Goal: Learn about a topic

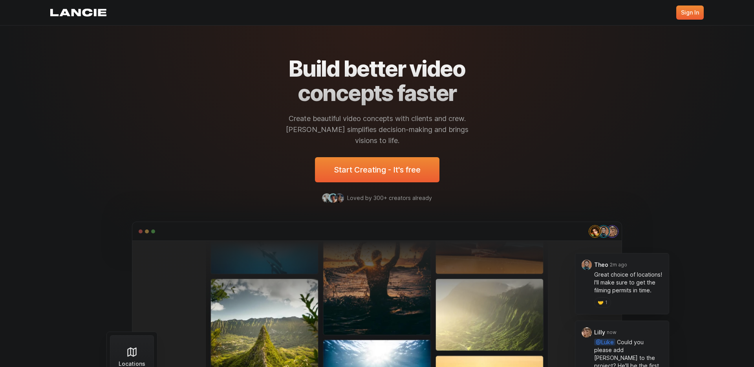
click at [322, 69] on h1 "Build better video concepts faster" at bounding box center [377, 81] width 177 height 48
click at [368, 72] on h1 "Build better video concepts faster" at bounding box center [377, 81] width 177 height 48
click at [383, 90] on h1 "Build better video concepts faster" at bounding box center [377, 81] width 177 height 48
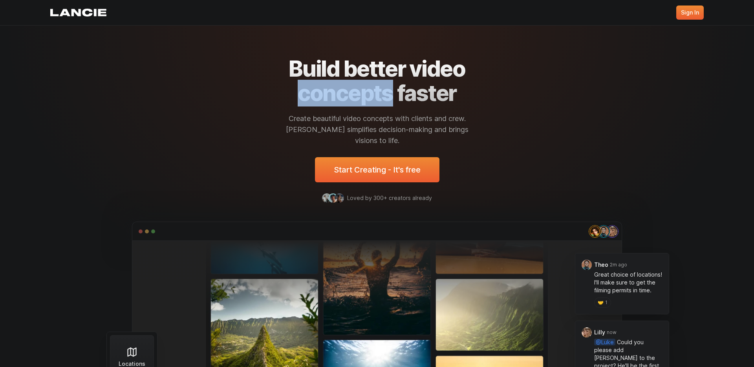
click at [383, 90] on h1 "Build better video concepts faster" at bounding box center [377, 81] width 177 height 48
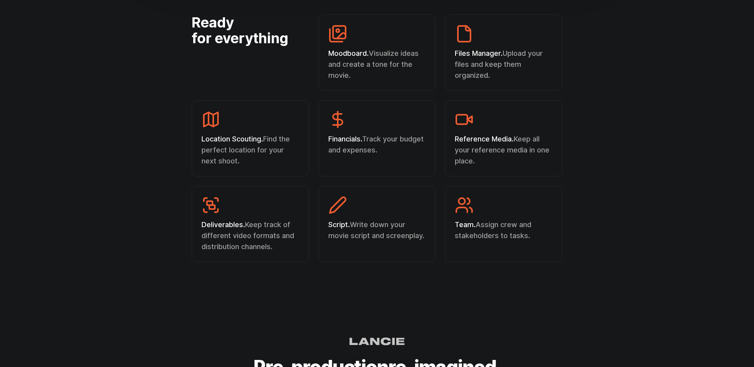
scroll to position [2546, 0]
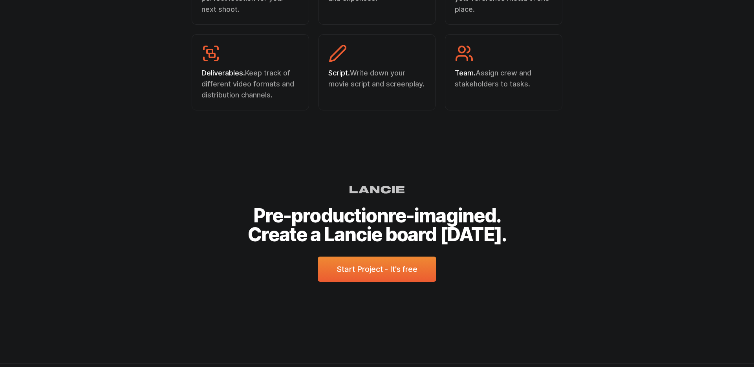
click at [367, 206] on h2 "Pre-production re-imagined. Create a Lancie board today." at bounding box center [377, 225] width 654 height 38
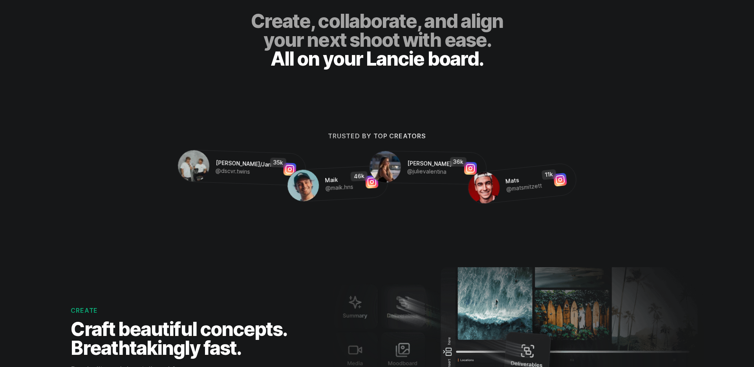
scroll to position [406, 0]
